Goal: Task Accomplishment & Management: Use online tool/utility

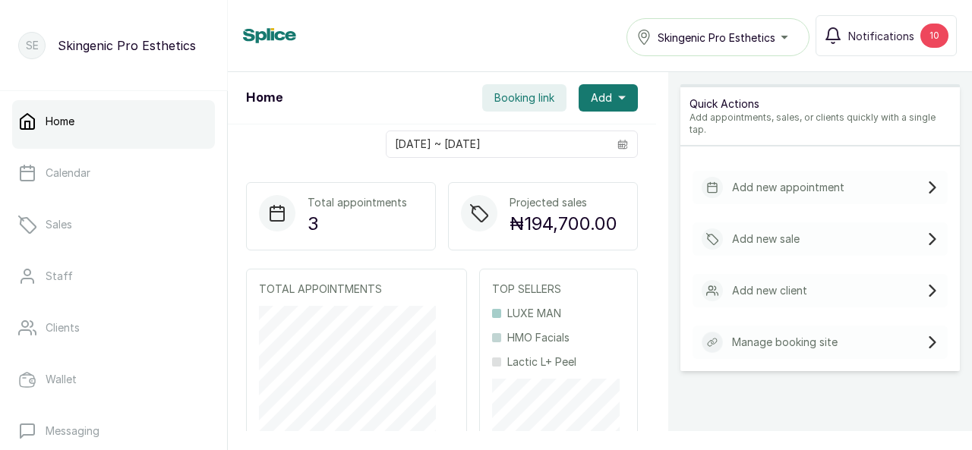
click at [70, 120] on p "Home" at bounding box center [60, 121] width 29 height 15
click at [541, 98] on span "Booking link" at bounding box center [524, 97] width 60 height 15
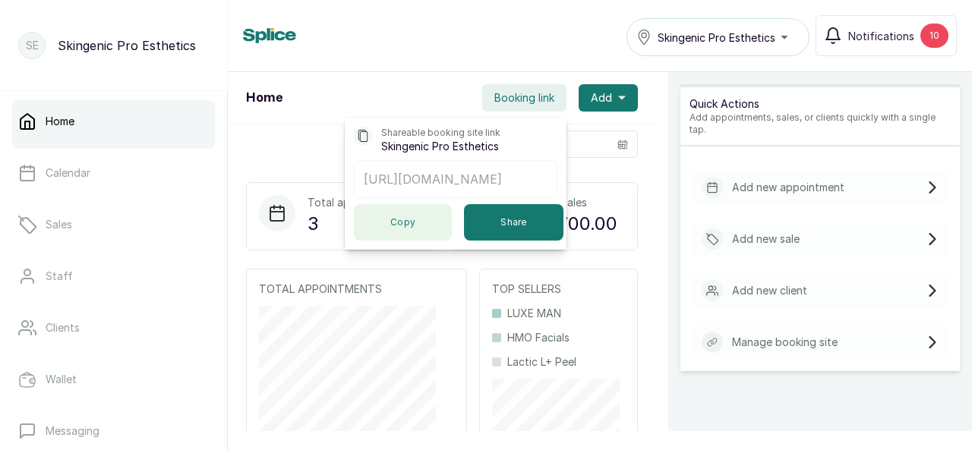
click at [409, 229] on button "Copy" at bounding box center [403, 222] width 98 height 36
